Goal: Task Accomplishment & Management: Manage account settings

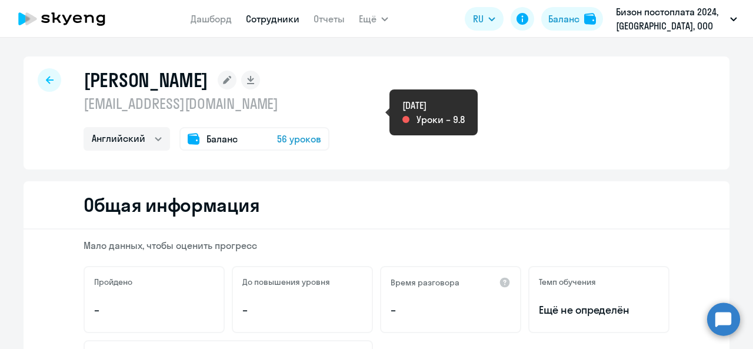
select select "english"
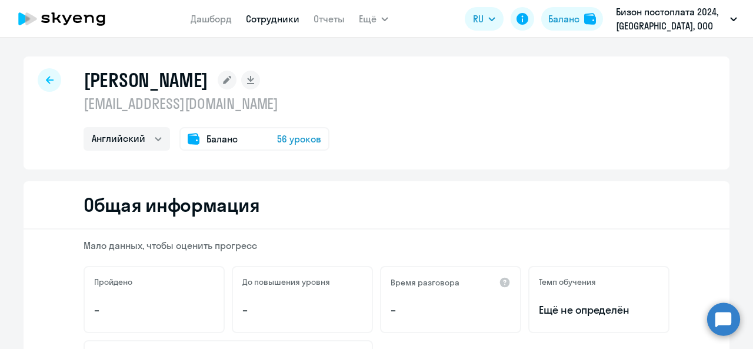
click at [87, 22] on icon at bounding box center [62, 18] width 104 height 29
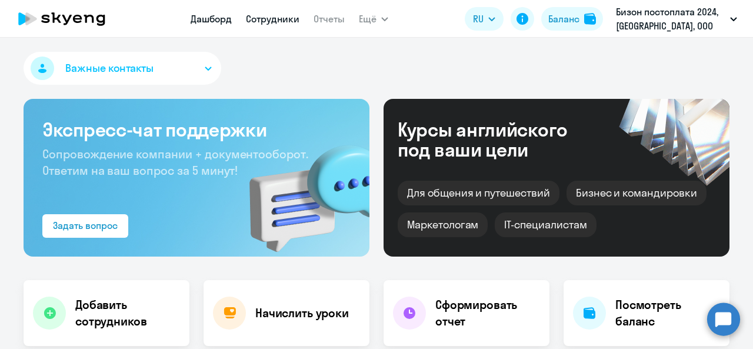
click at [272, 18] on link "Сотрудники" at bounding box center [273, 19] width 54 height 12
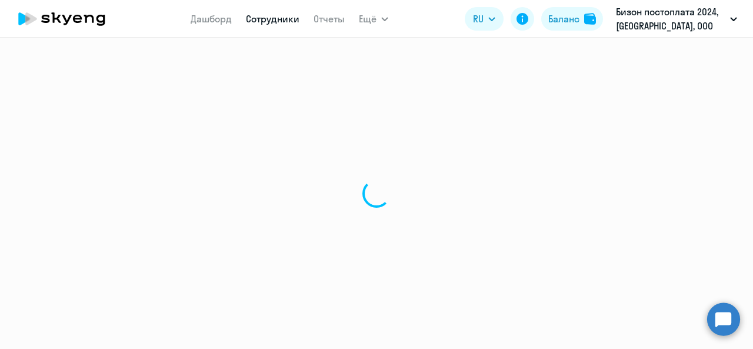
select select "30"
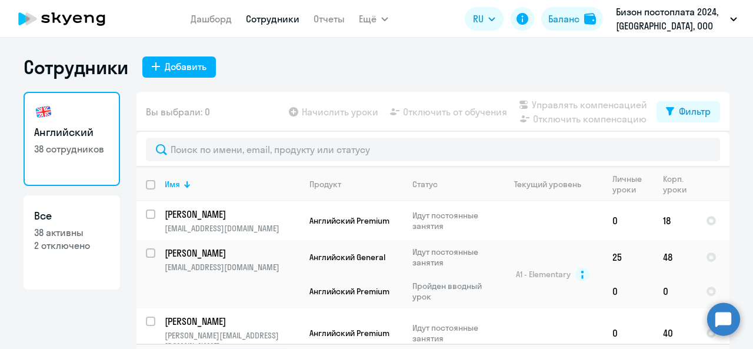
click at [418, 115] on app-table-action-button "Отключить от обучения" at bounding box center [447, 112] width 119 height 14
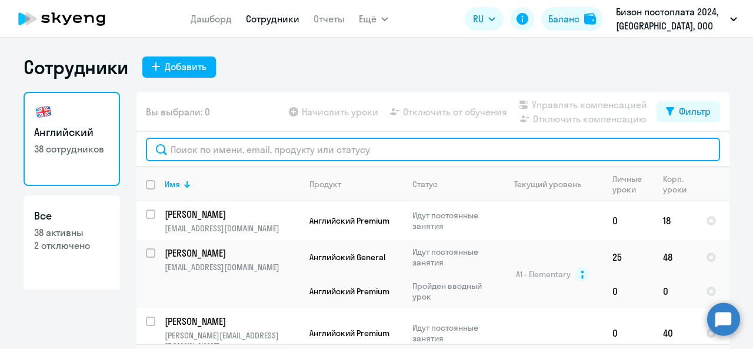
click at [332, 155] on input "text" at bounding box center [433, 150] width 574 height 24
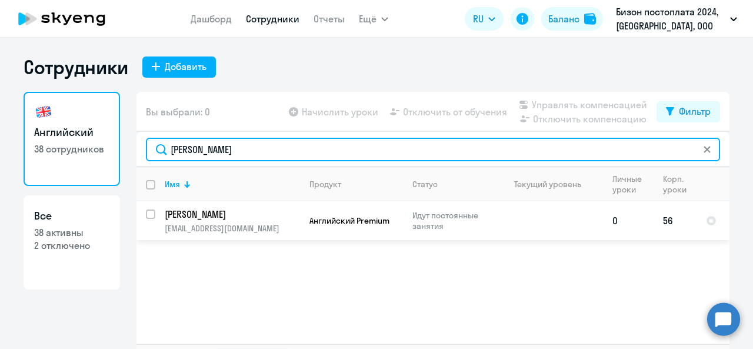
type input "[PERSON_NAME]"
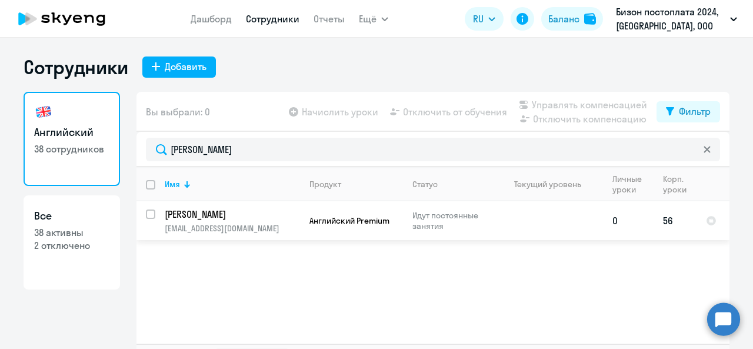
click at [288, 222] on td "[PERSON_NAME] [PERSON_NAME][EMAIL_ADDRESS][DOMAIN_NAME]" at bounding box center [227, 220] width 145 height 39
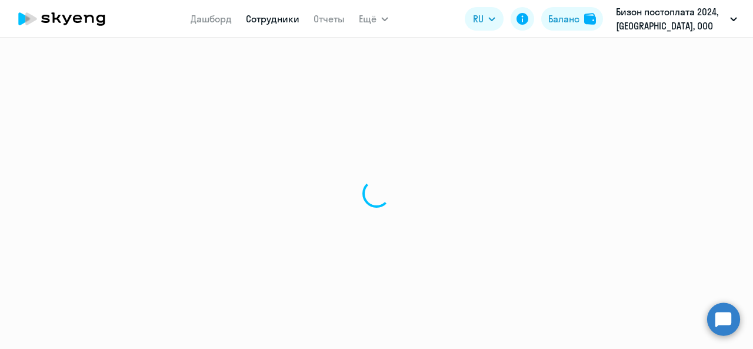
select select "english"
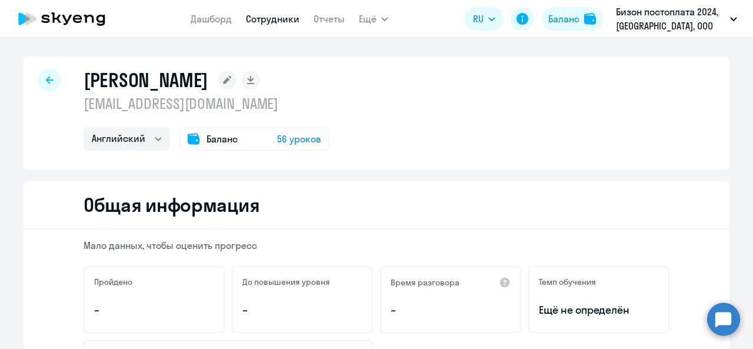
select select "30"
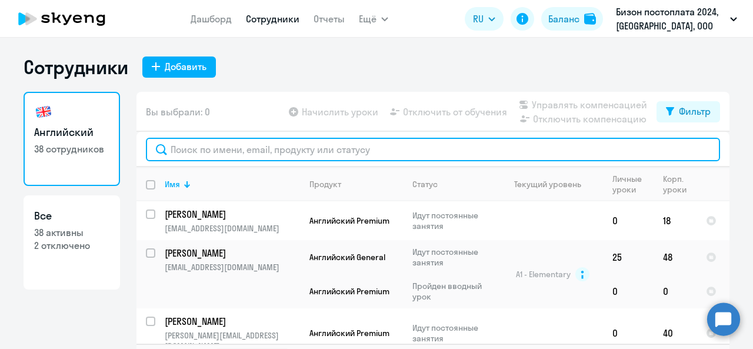
click at [204, 153] on input "text" at bounding box center [433, 150] width 574 height 24
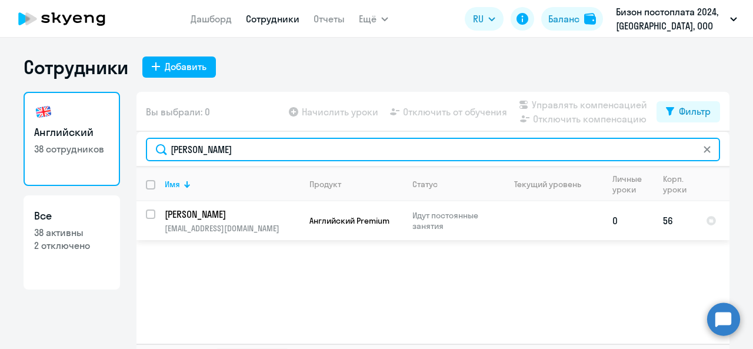
type input "[PERSON_NAME]"
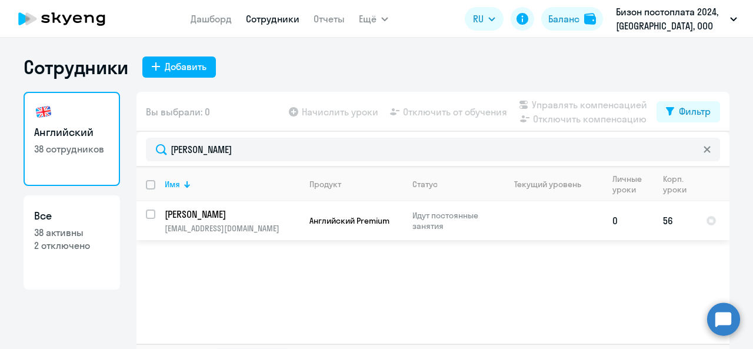
click at [146, 209] on input "select row 22625364" at bounding box center [158, 221] width 24 height 24
checkbox input "true"
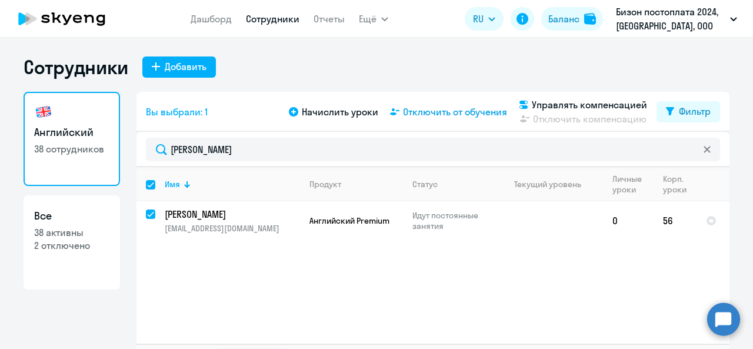
click at [394, 107] on svg-icon at bounding box center [395, 112] width 14 height 14
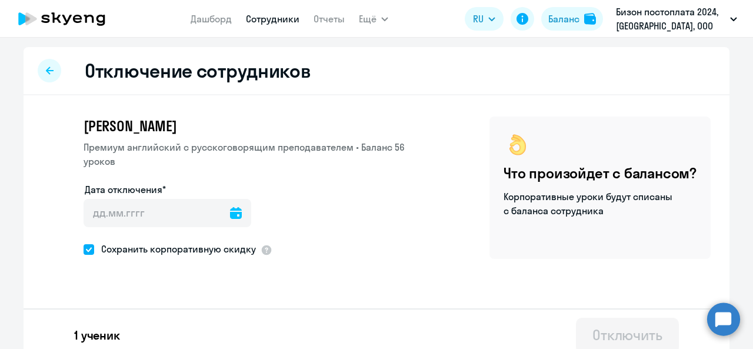
click at [230, 216] on icon at bounding box center [236, 213] width 12 height 12
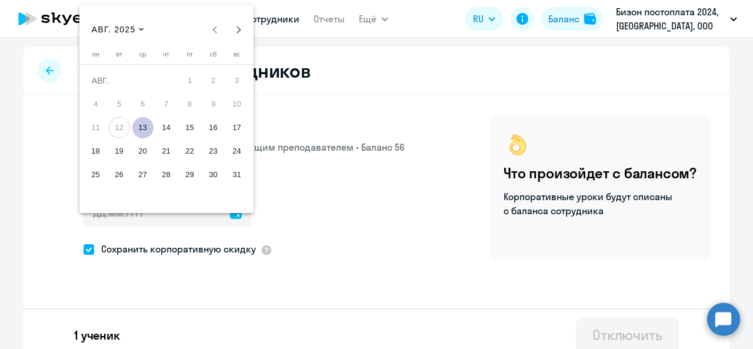
click at [208, 126] on span "16" at bounding box center [213, 127] width 21 height 21
type input "[DATE]"
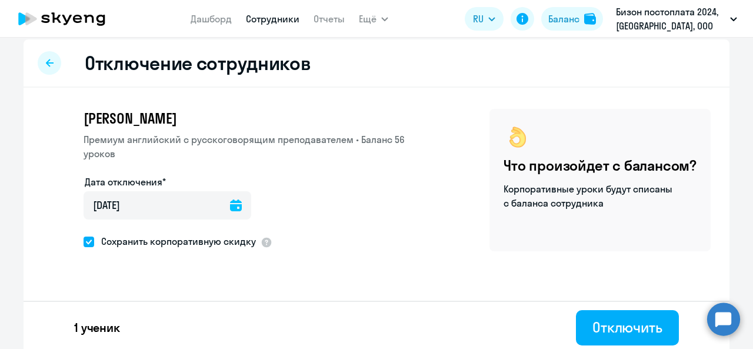
scroll to position [12, 0]
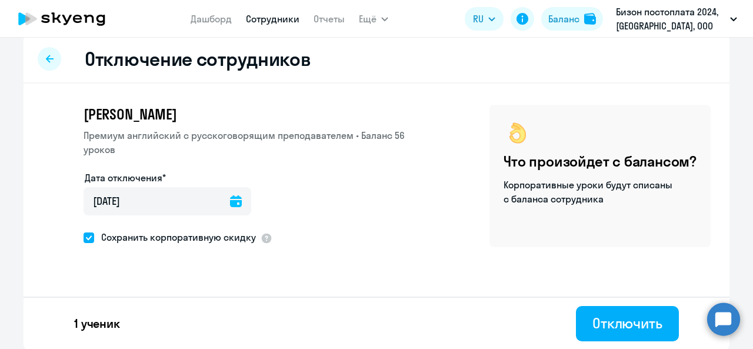
click at [85, 241] on span at bounding box center [89, 237] width 11 height 11
click at [84, 238] on input "Сохранить корпоративную скидку" at bounding box center [83, 237] width 1 height 1
checkbox input "false"
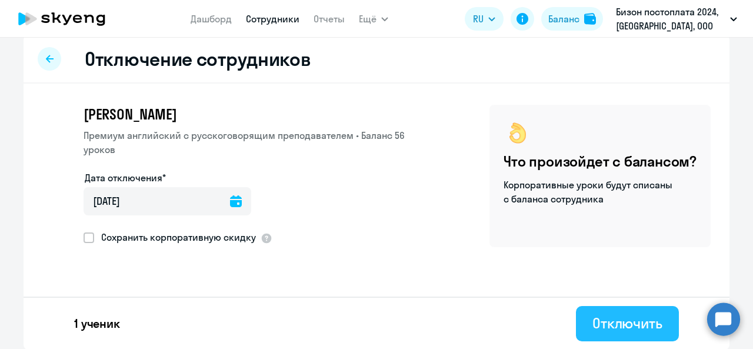
click at [595, 316] on div "Отключить" at bounding box center [627, 323] width 70 height 19
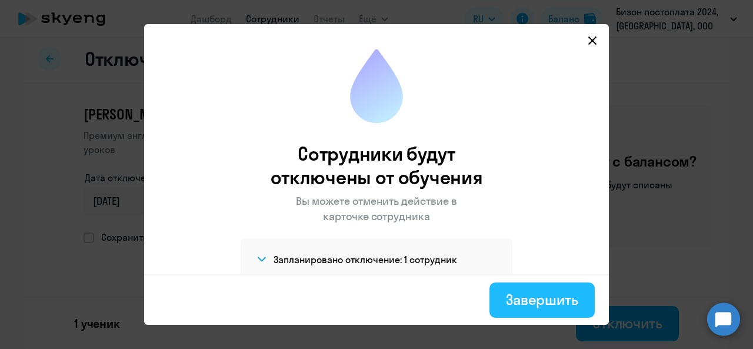
click at [529, 295] on div "Завершить" at bounding box center [542, 299] width 72 height 19
select select "30"
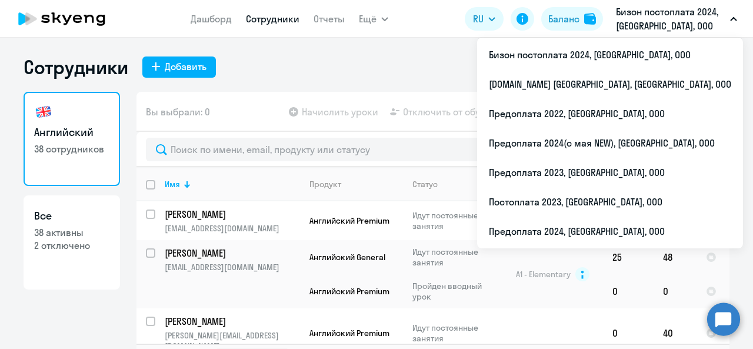
click at [663, 16] on p "Бизон постоплата 2024, [GEOGRAPHIC_DATA], ООО" at bounding box center [670, 19] width 109 height 28
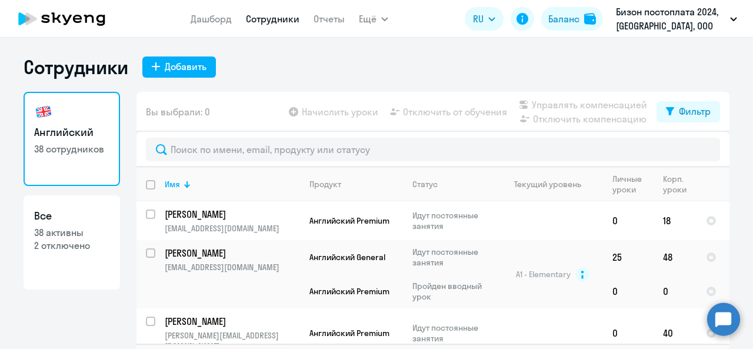
click at [663, 16] on p "Бизон постоплата 2024, [GEOGRAPHIC_DATA], ООО" at bounding box center [670, 19] width 109 height 28
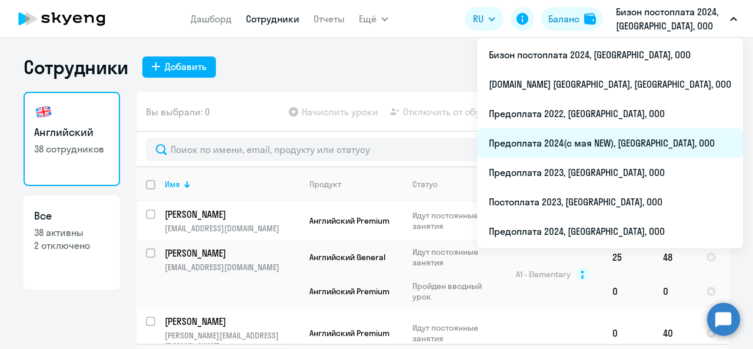
click at [642, 144] on li "Предоплата 2024(с мая NEW), [GEOGRAPHIC_DATA], ООО" at bounding box center [610, 142] width 266 height 29
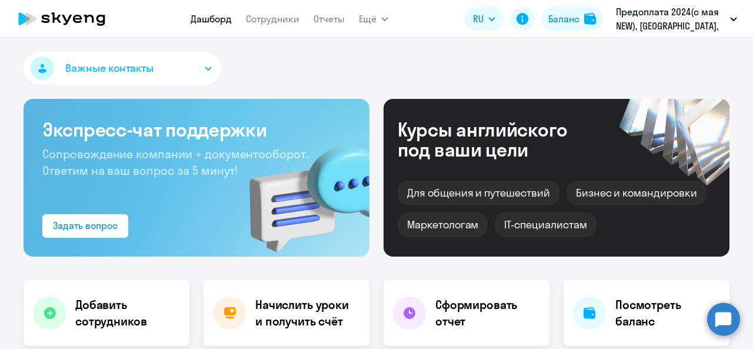
click at [266, 26] on app-menu-item-link "Сотрудники" at bounding box center [273, 19] width 54 height 15
click at [264, 16] on link "Сотрудники" at bounding box center [273, 19] width 54 height 12
select select "30"
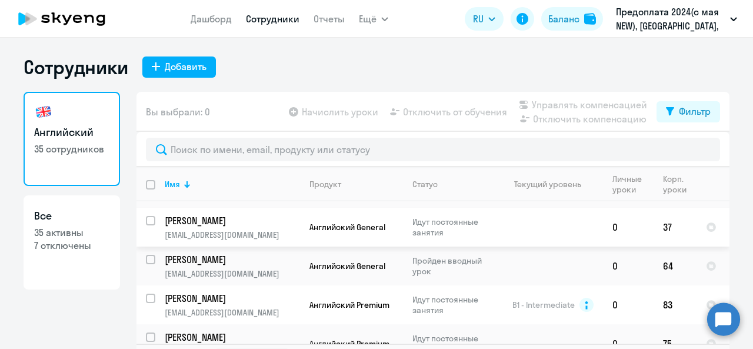
scroll to position [28, 0]
